Goal: Find specific page/section: Find specific page/section

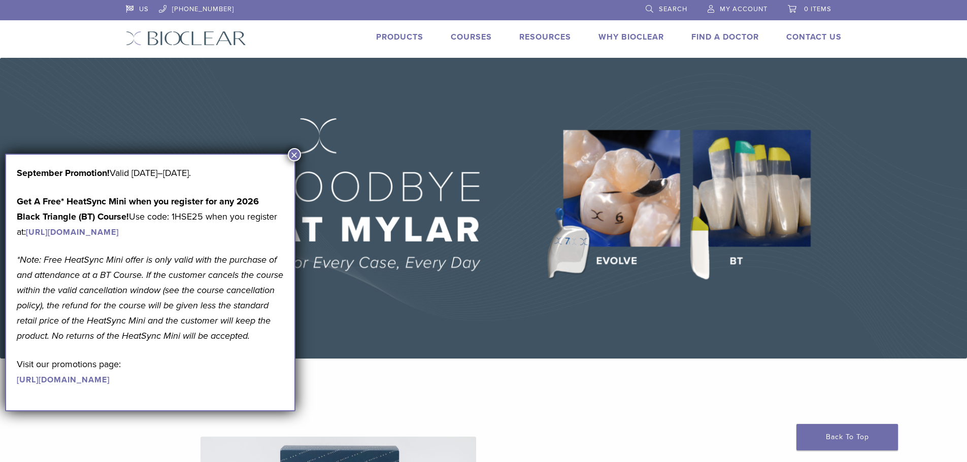
click at [707, 34] on link "Find A Doctor" at bounding box center [725, 37] width 68 height 10
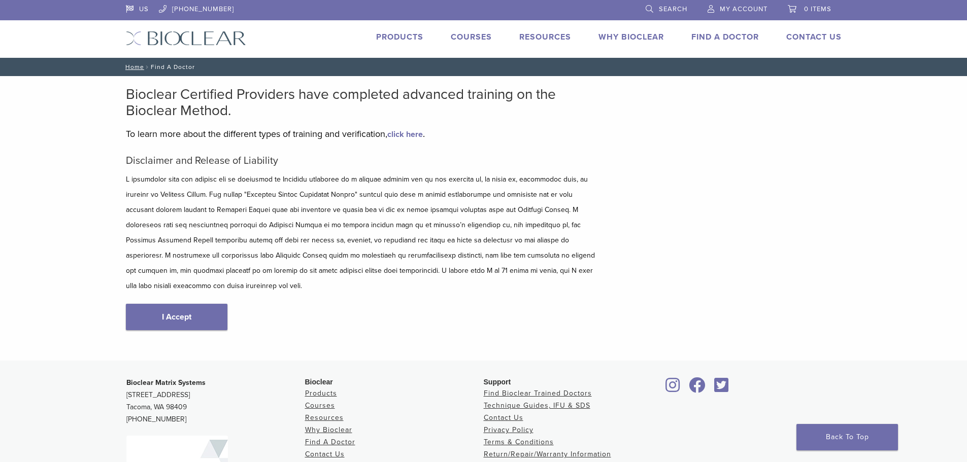
click at [736, 37] on link "Find A Doctor" at bounding box center [725, 37] width 68 height 10
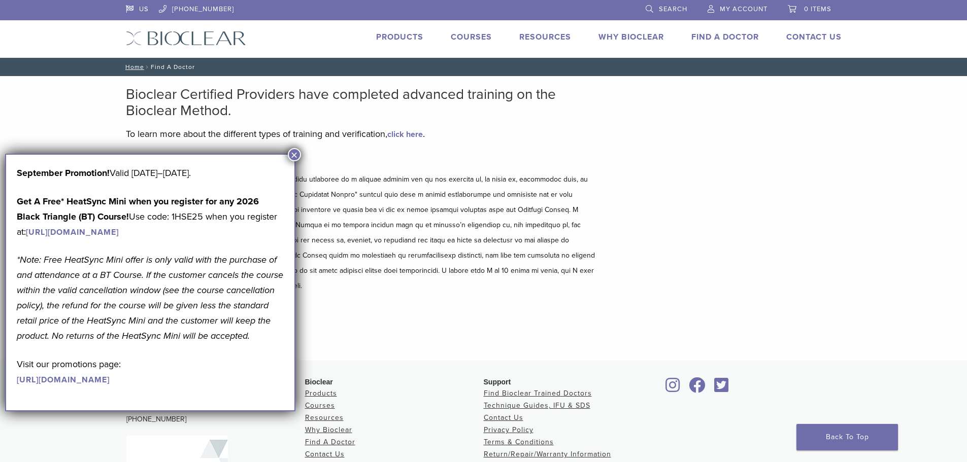
click at [294, 153] on button "×" at bounding box center [294, 154] width 13 height 13
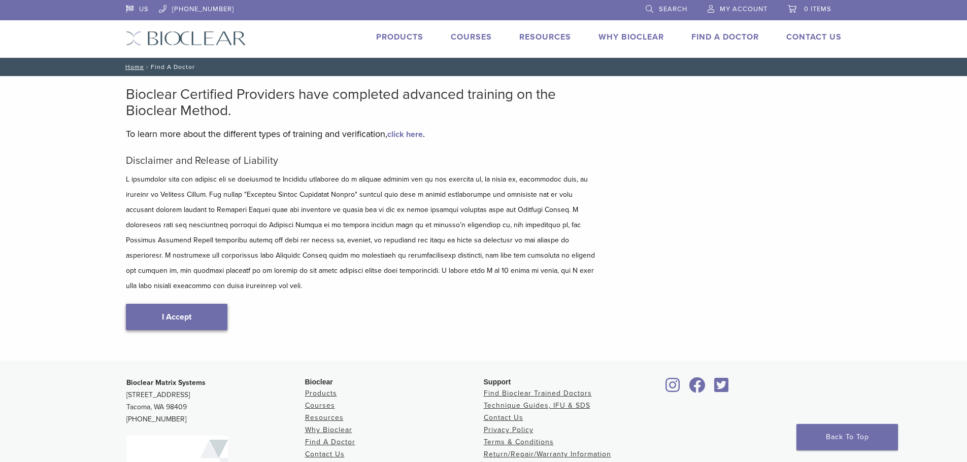
click at [163, 304] on link "I Accept" at bounding box center [177, 317] width 102 height 26
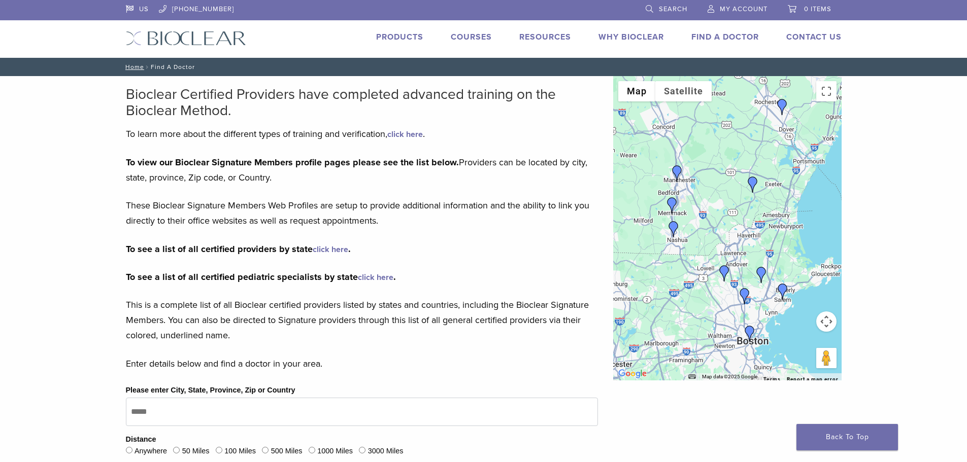
scroll to position [102, 0]
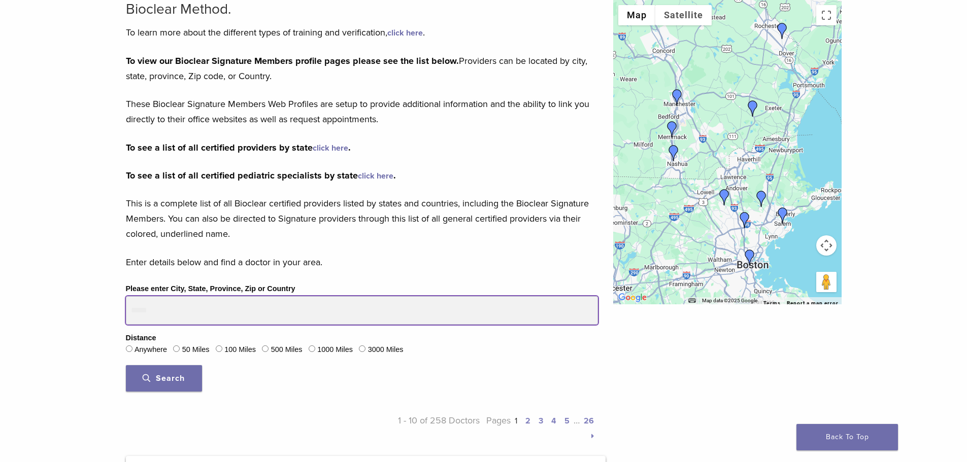
click at [165, 312] on input "Please enter City, State, Province, Zip or Country" at bounding box center [362, 310] width 472 height 28
type input "*****"
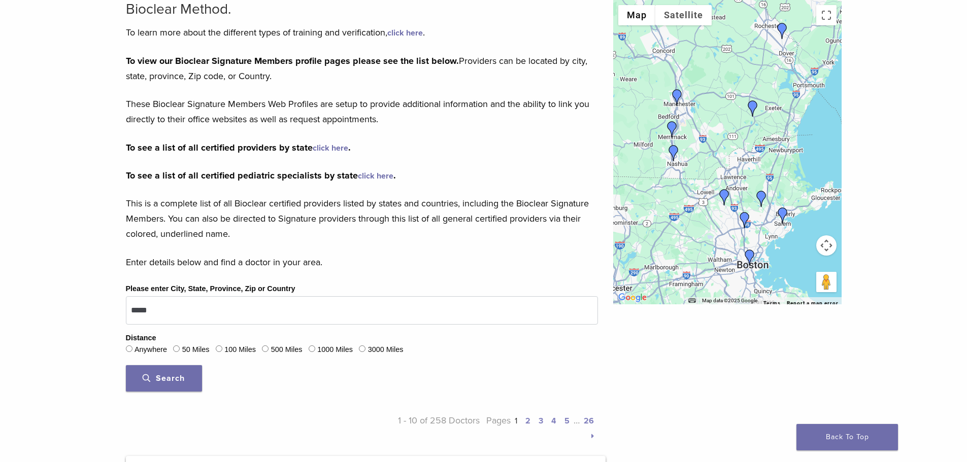
click at [166, 379] on span "Search" at bounding box center [164, 379] width 42 height 10
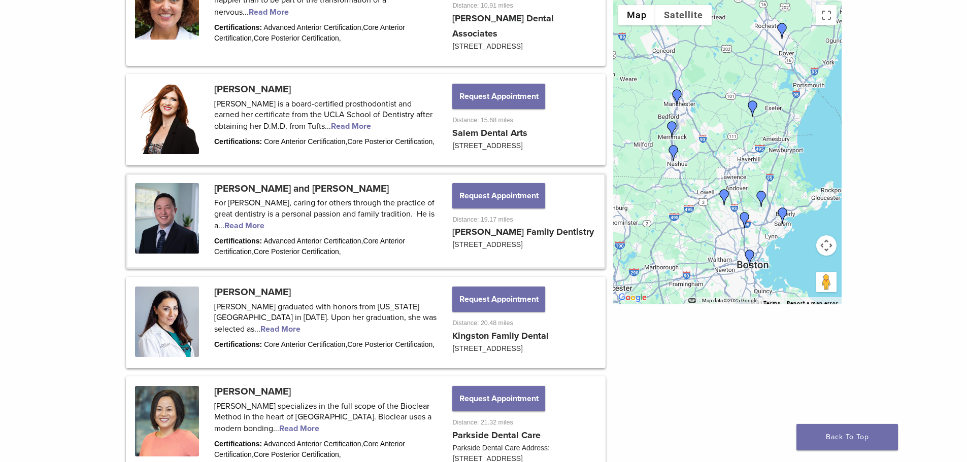
scroll to position [660, 0]
